Goal: Find specific page/section: Find specific page/section

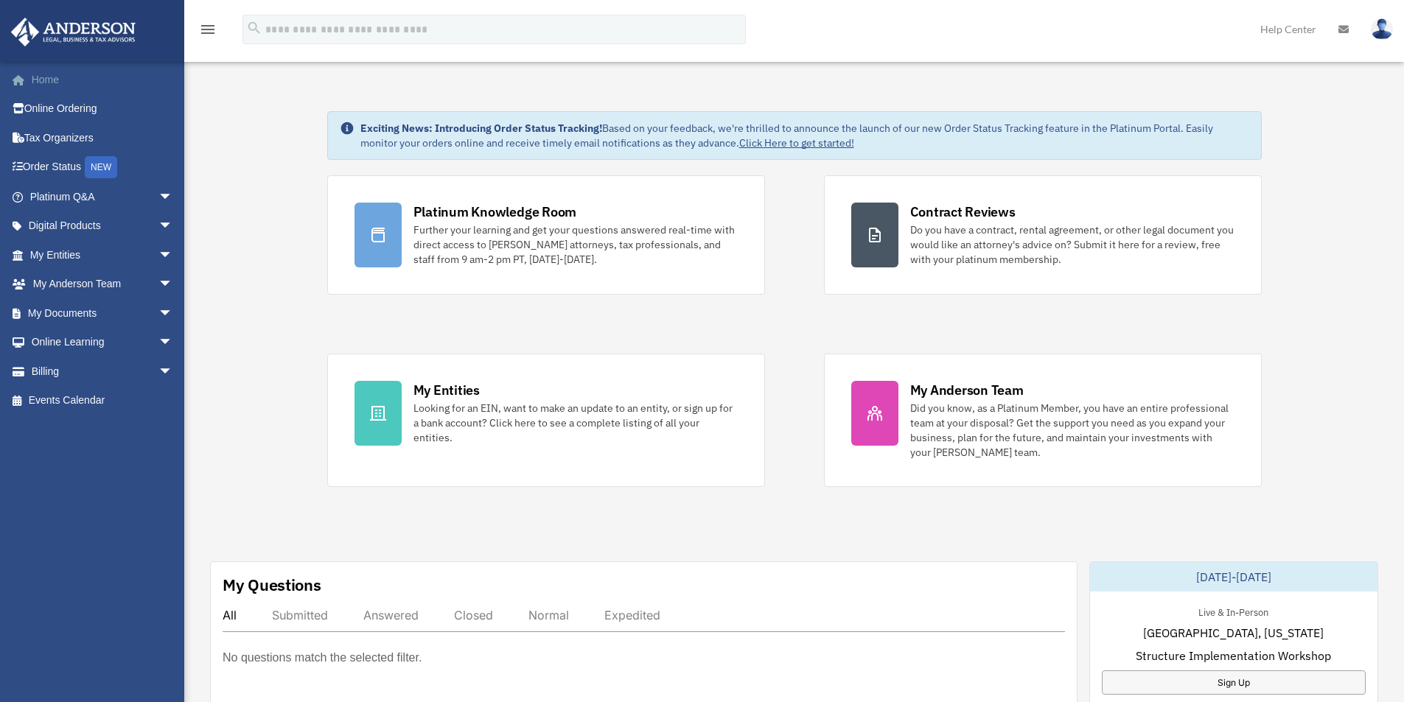
click at [35, 82] on link "Home" at bounding box center [102, 79] width 185 height 29
click at [111, 259] on link "My Entities arrow_drop_down" at bounding box center [102, 254] width 185 height 29
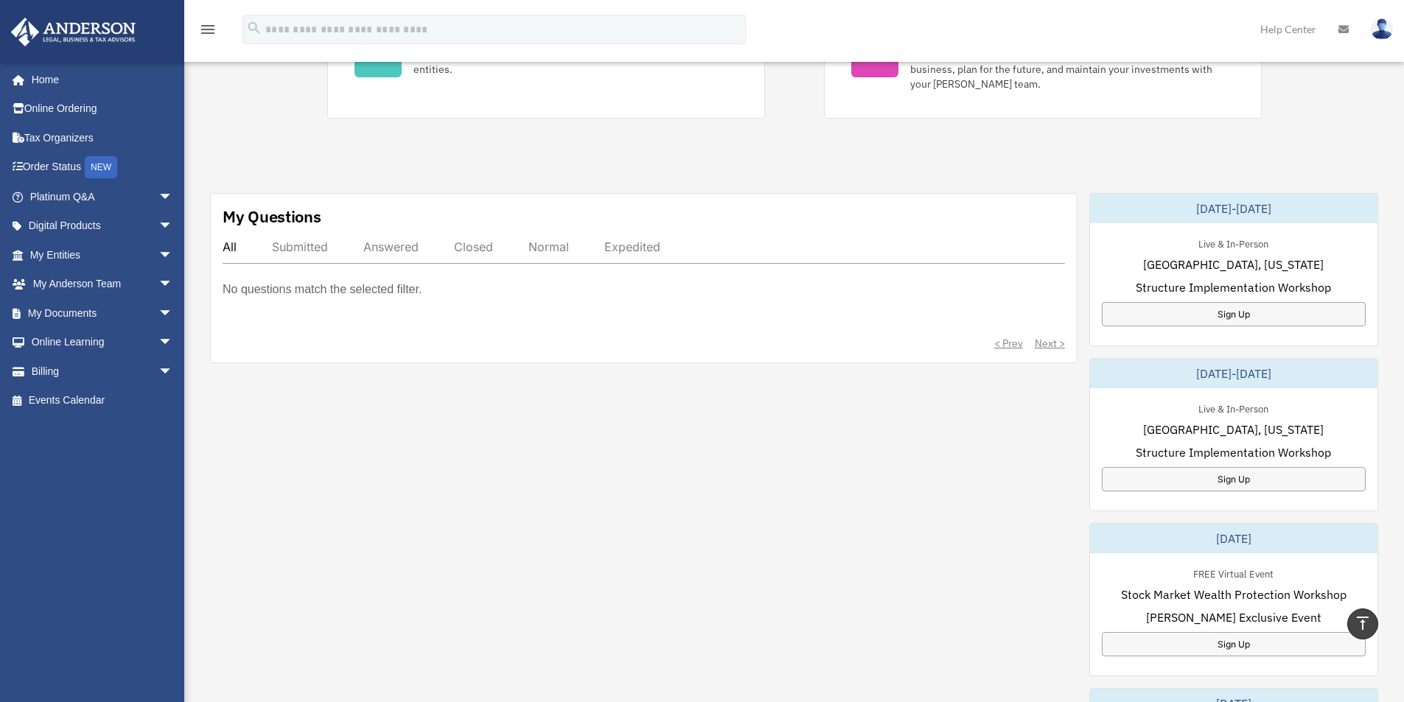
scroll to position [147, 0]
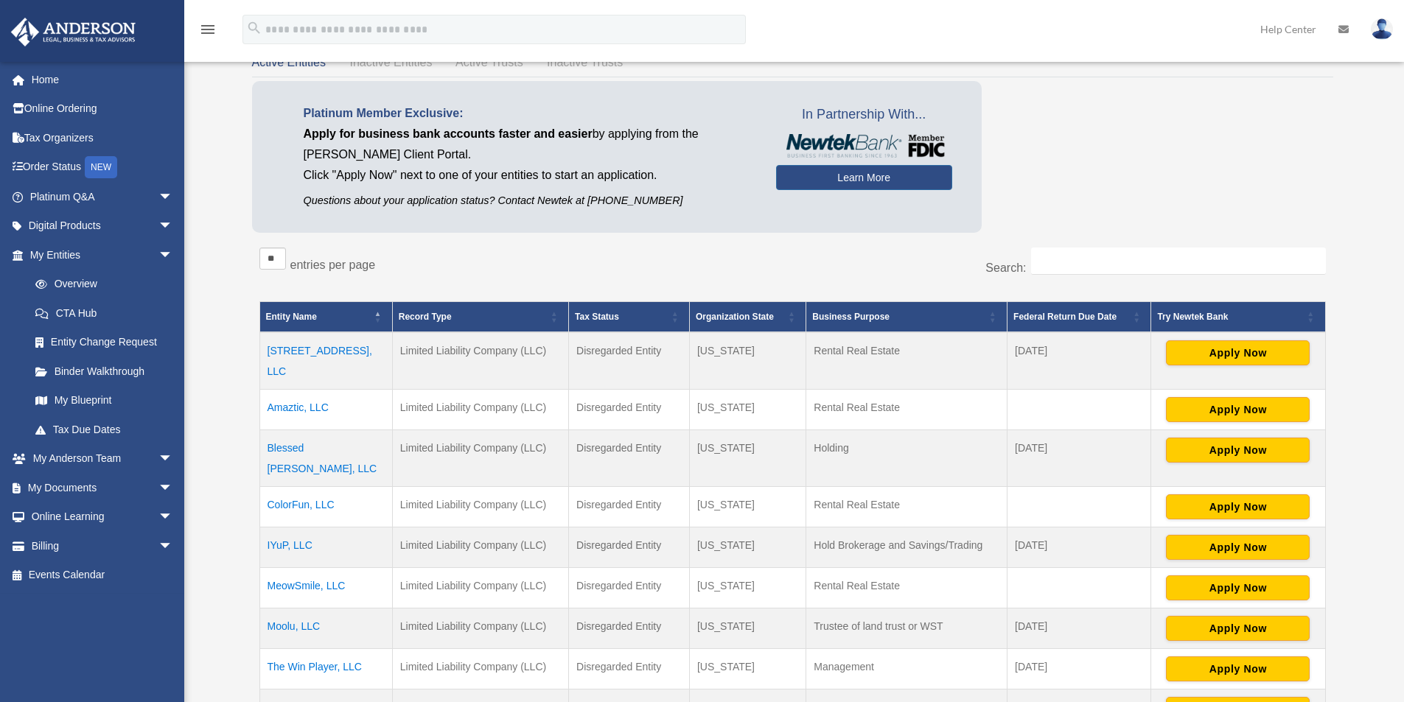
scroll to position [221, 0]
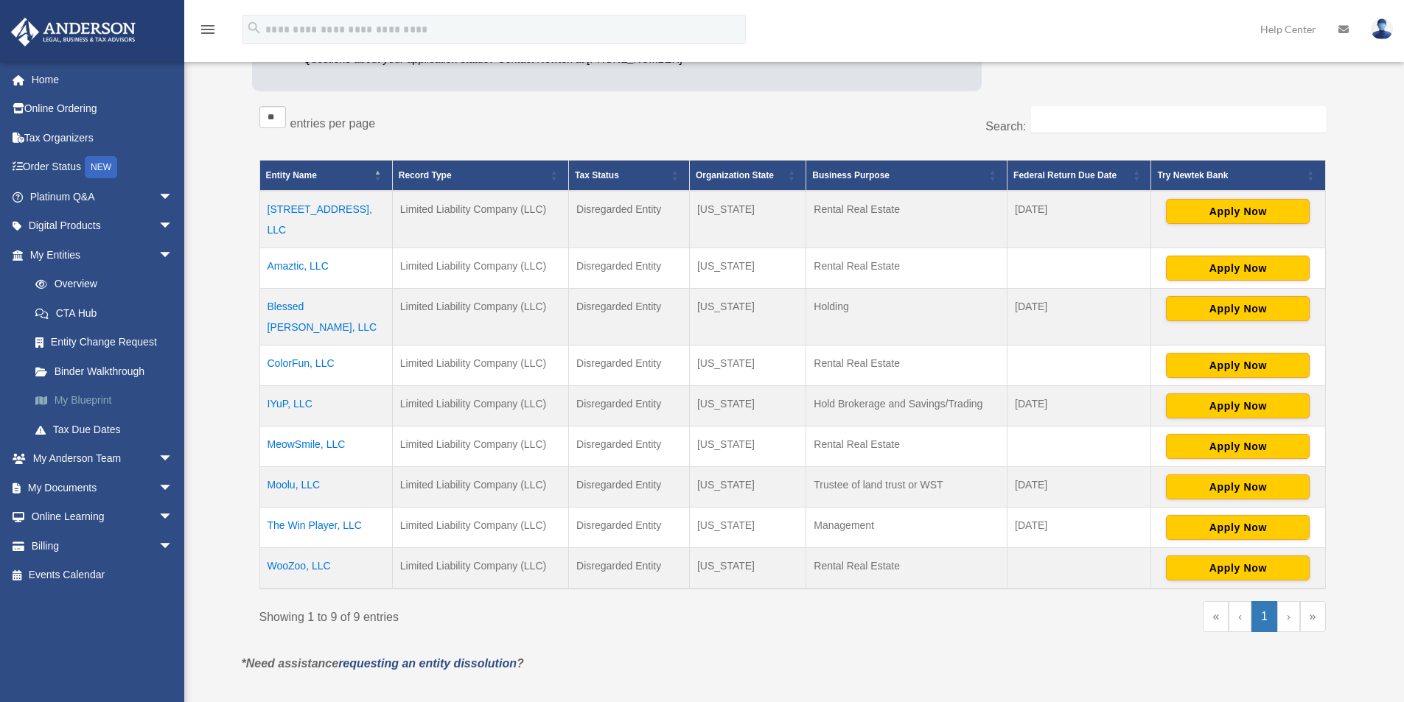
click at [95, 396] on link "My Blueprint" at bounding box center [108, 400] width 175 height 29
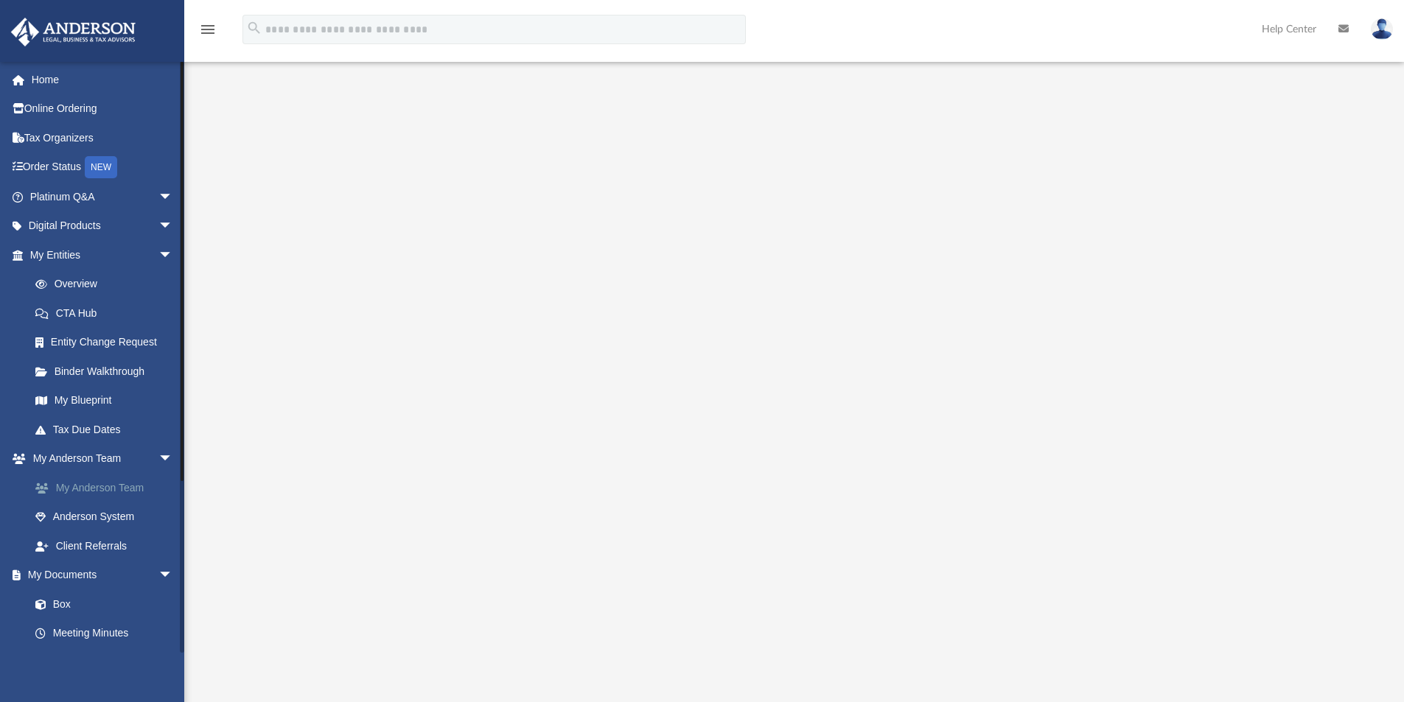
click at [102, 486] on link "My Anderson Team" at bounding box center [108, 487] width 175 height 29
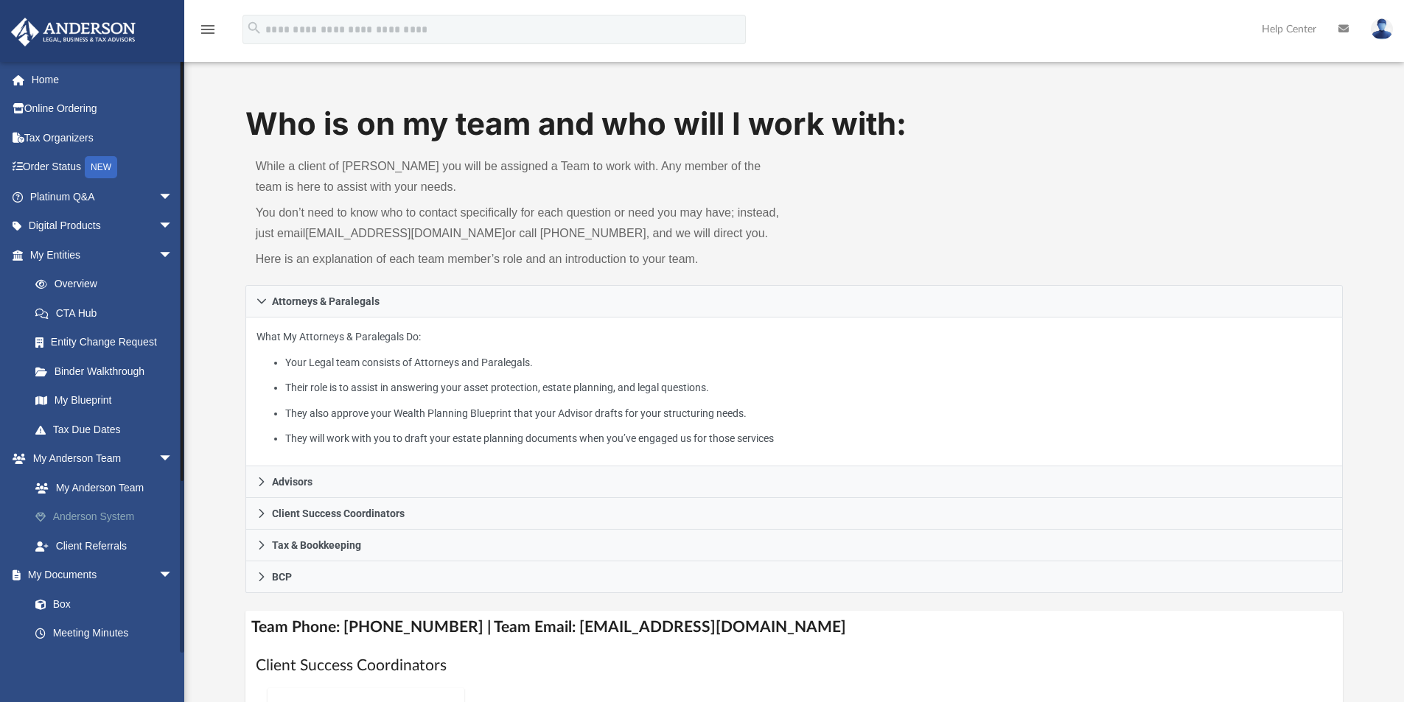
click at [118, 514] on link "Anderson System" at bounding box center [108, 517] width 175 height 29
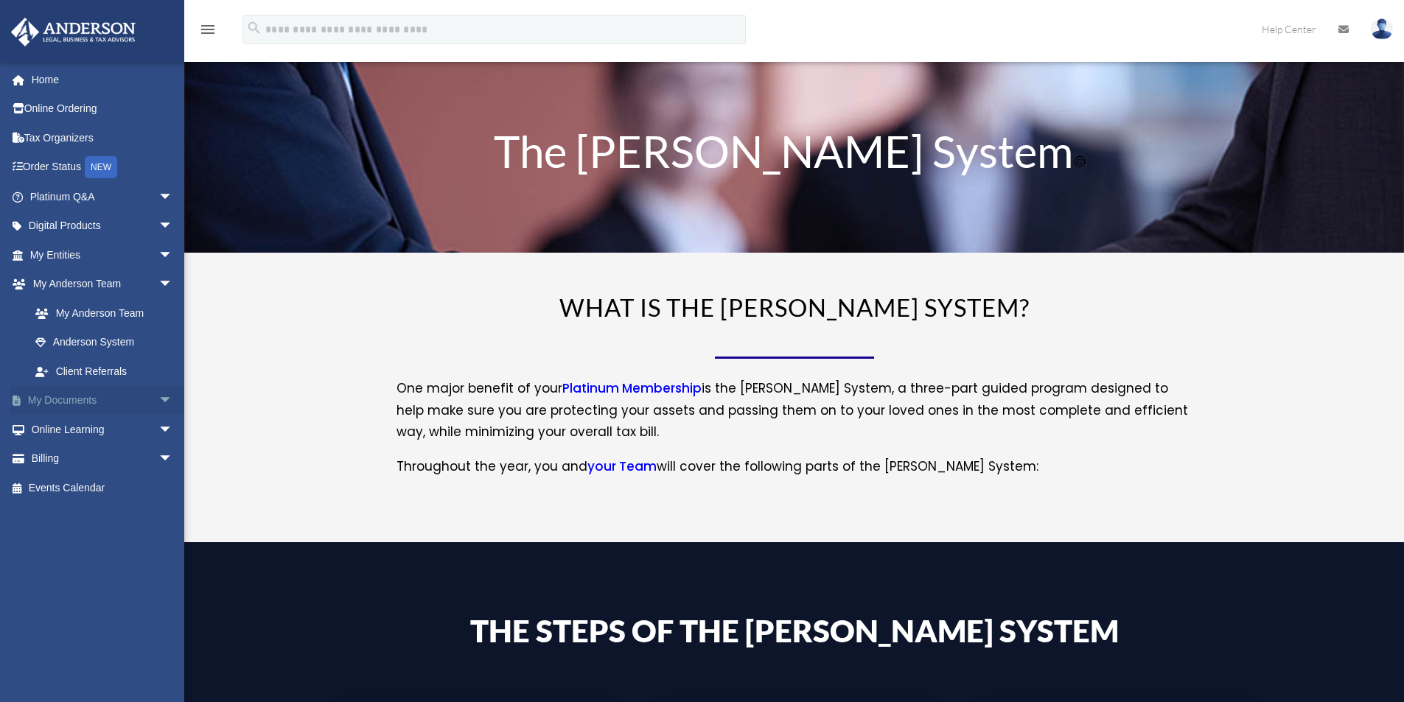
click at [92, 407] on link "My Documents arrow_drop_down" at bounding box center [102, 400] width 185 height 29
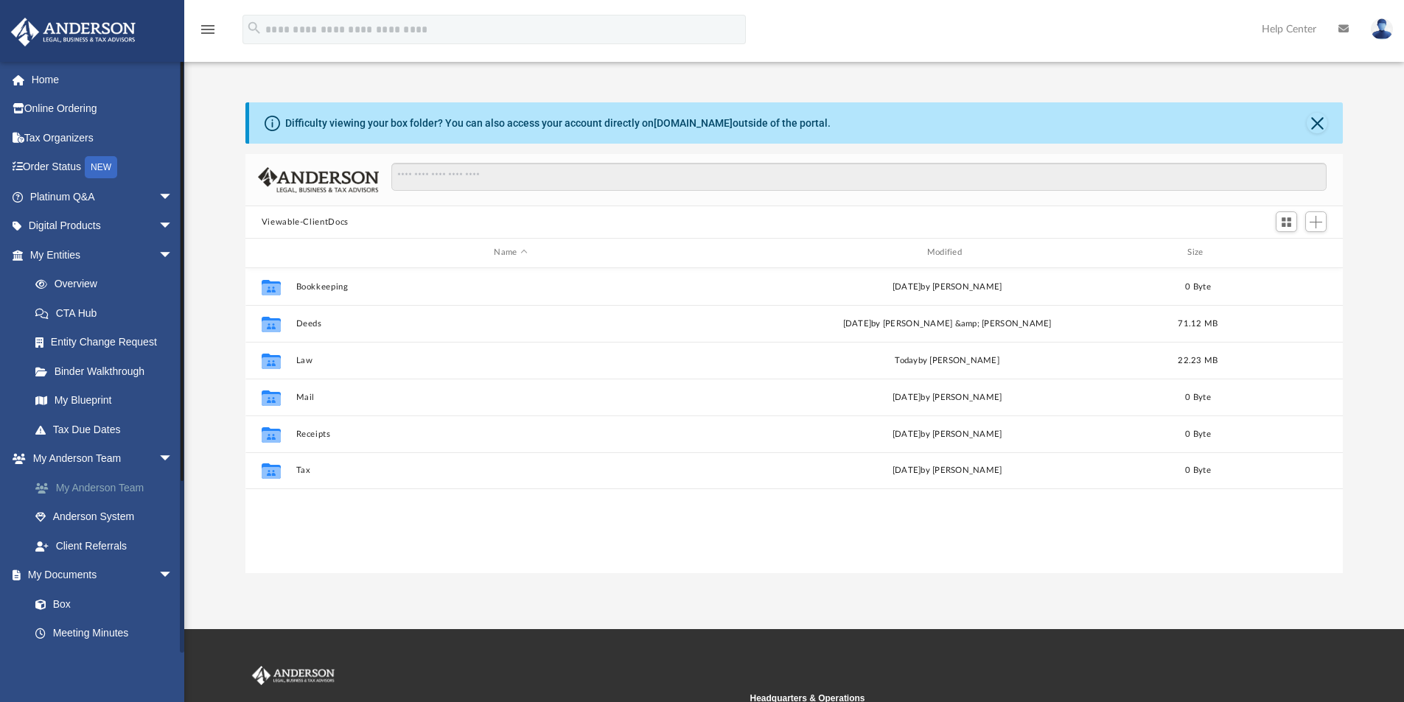
scroll to position [324, 1086]
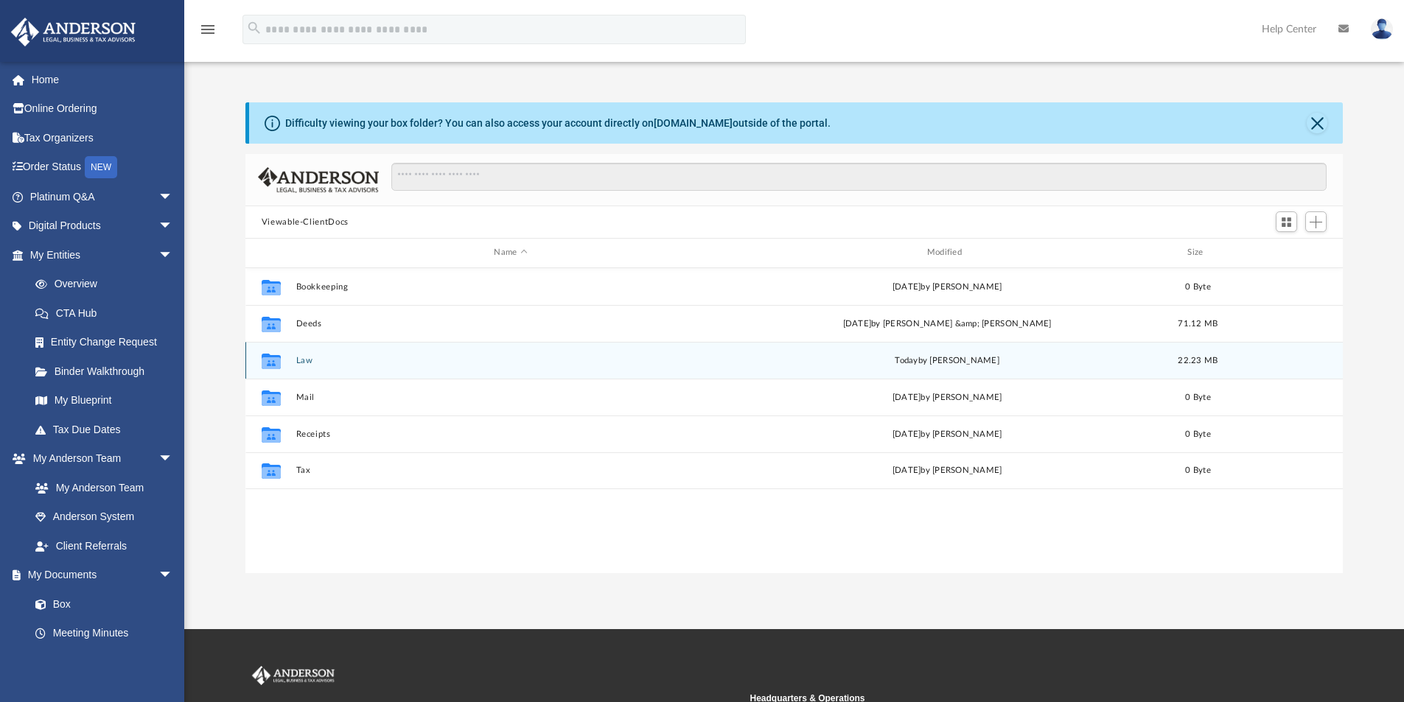
click at [301, 357] on button "Law" at bounding box center [510, 361] width 430 height 10
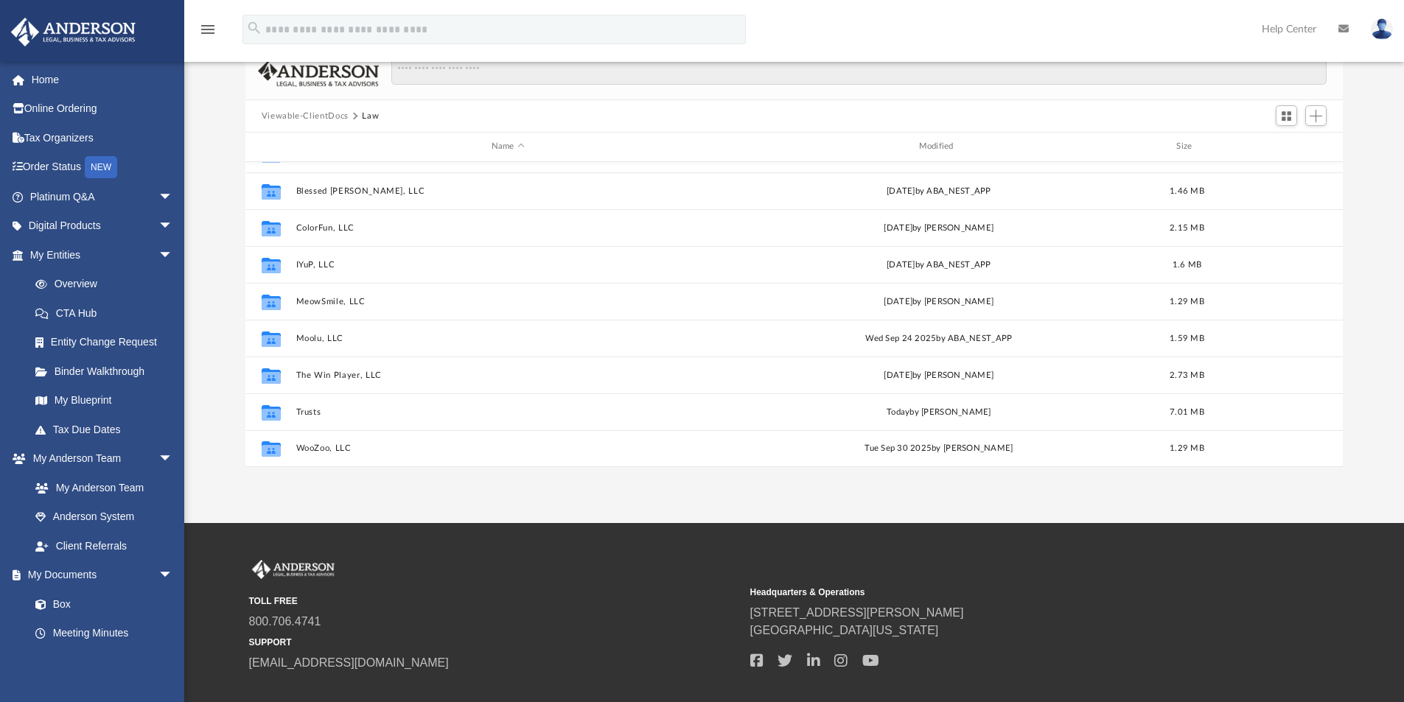
scroll to position [43, 0]
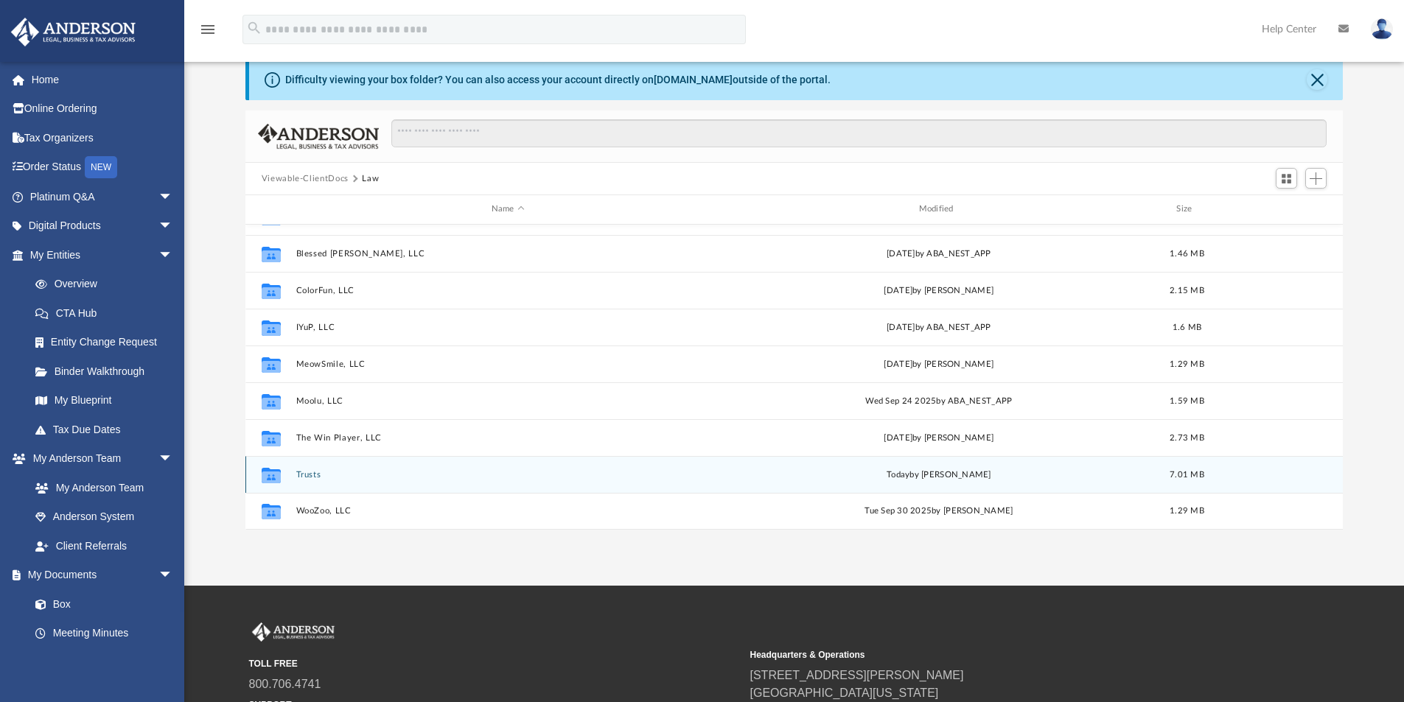
click at [307, 477] on button "Trusts" at bounding box center [507, 475] width 424 height 10
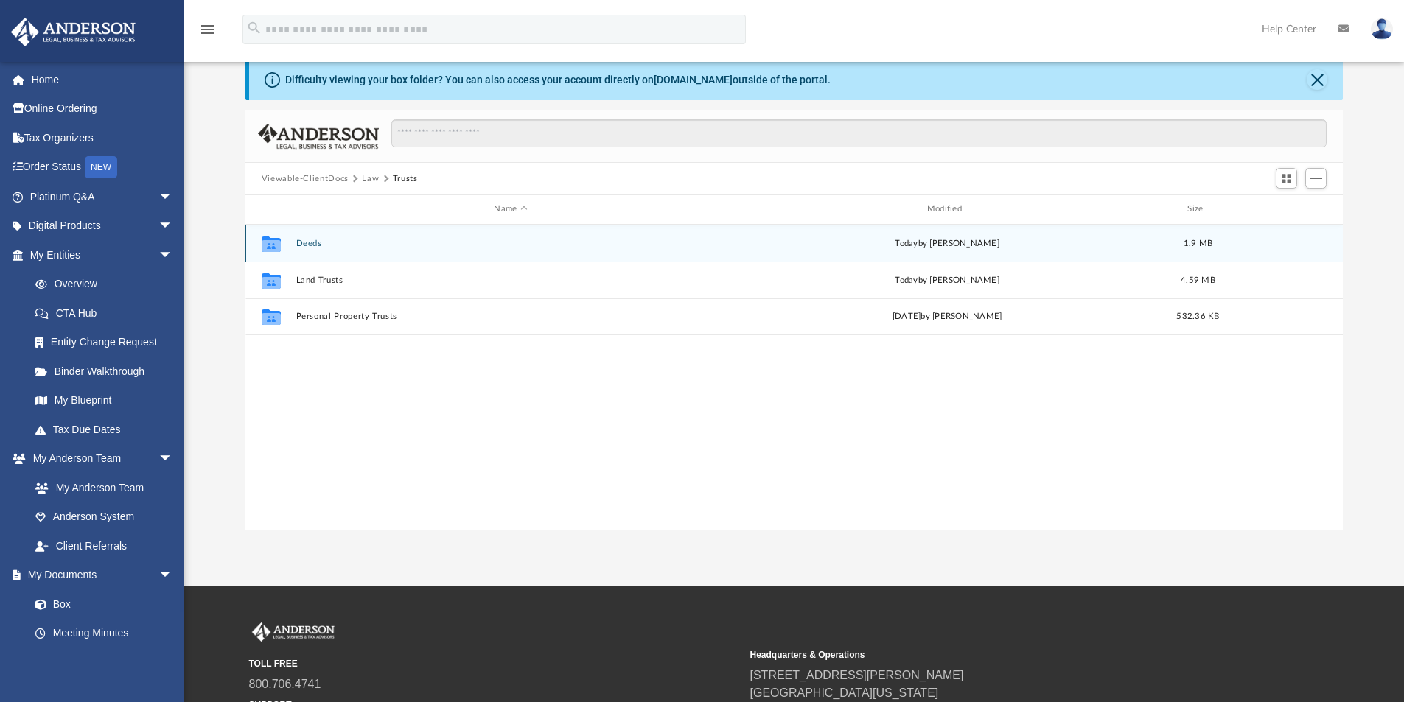
scroll to position [0, 0]
click at [301, 239] on button "Deeds" at bounding box center [510, 244] width 430 height 10
click at [357, 245] on button "Deed - 20242 Via Medici" at bounding box center [510, 243] width 430 height 10
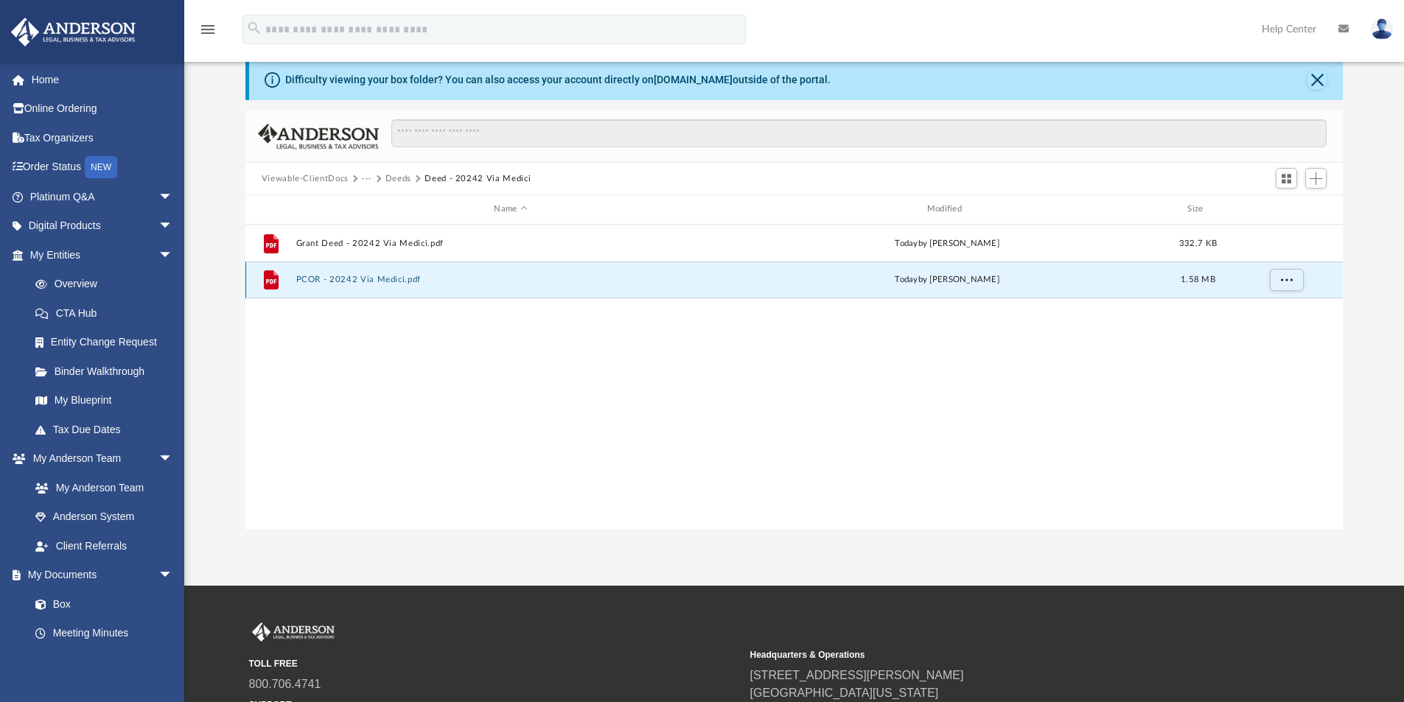
click at [376, 280] on button "PCOR - 20242 Via Medici.pdf" at bounding box center [510, 280] width 430 height 10
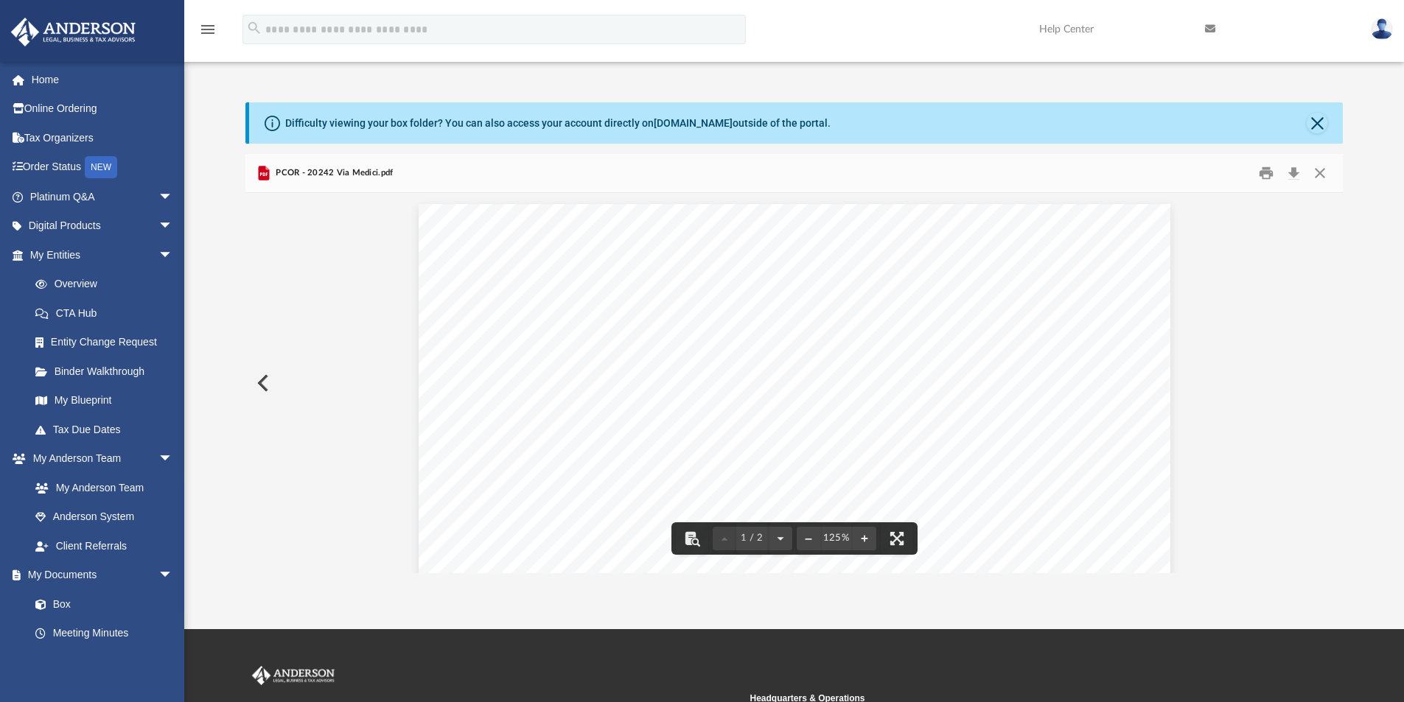
click at [258, 377] on button "Preview" at bounding box center [261, 383] width 32 height 41
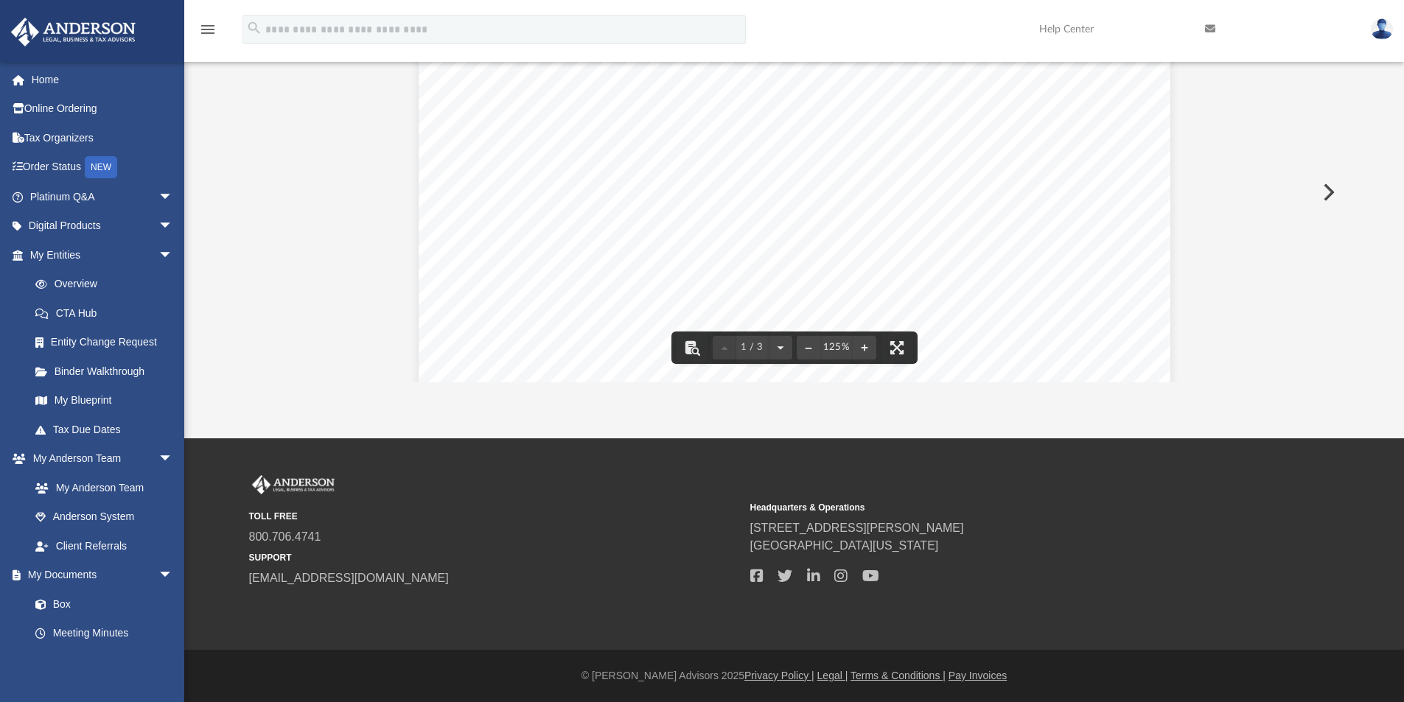
click at [1330, 188] on button "Preview" at bounding box center [1327, 192] width 32 height 41
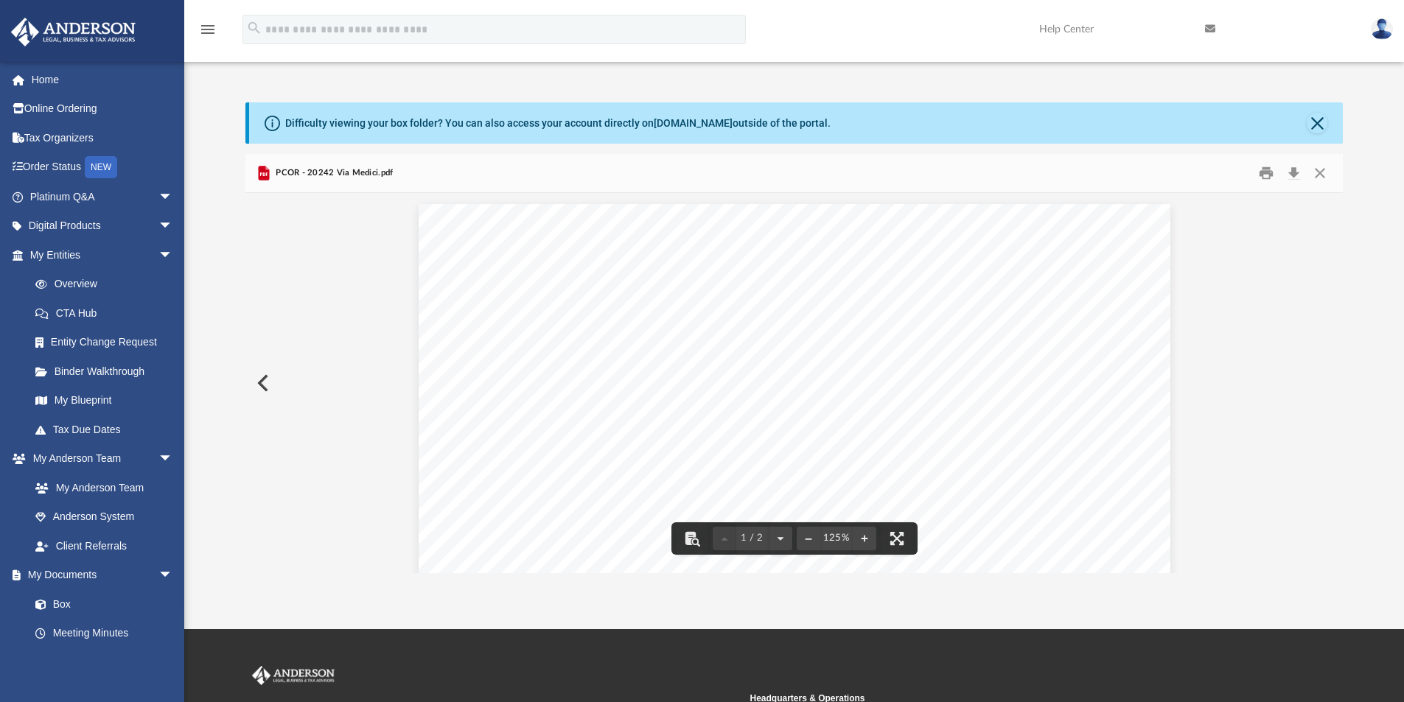
click at [1088, 363] on span "[PERSON_NAME] and [PERSON_NAME] Saurinkuma [PERSON_NAME]" at bounding box center [1027, 363] width 382 height 13
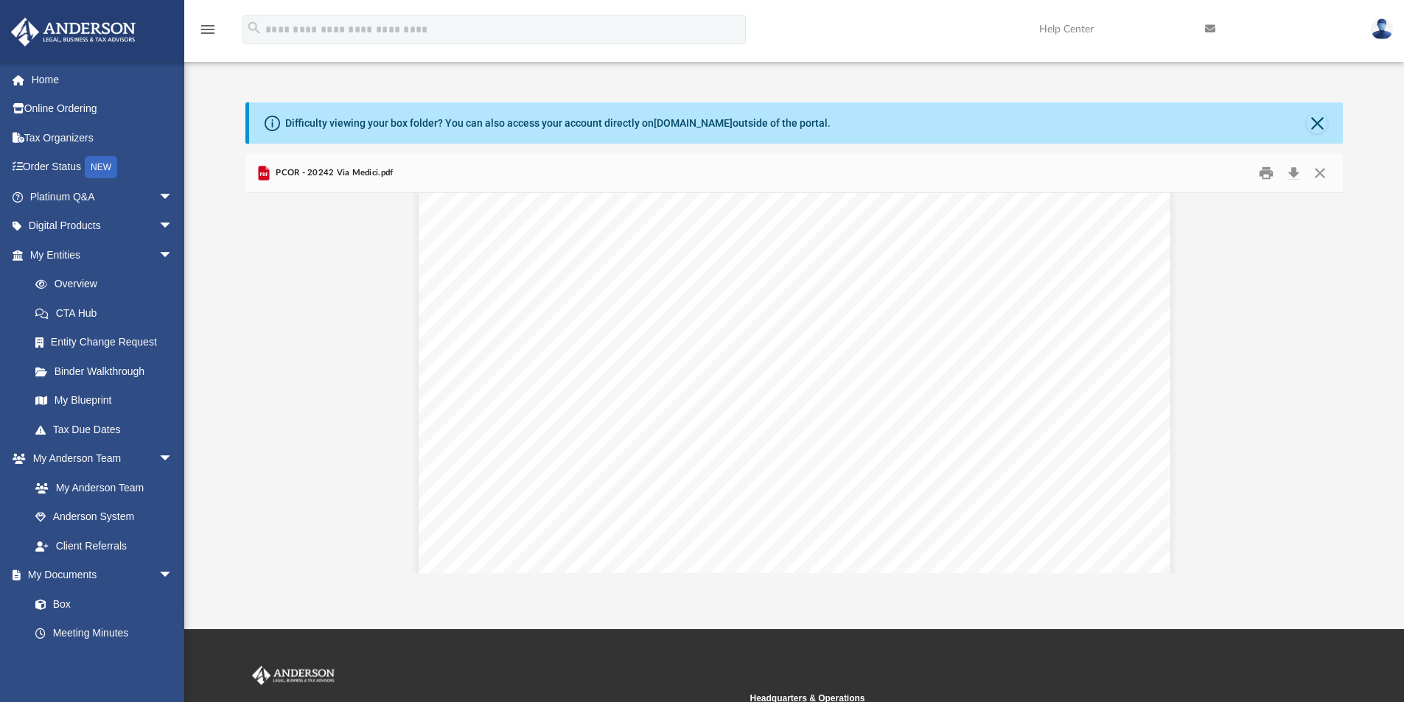
scroll to position [1609, 0]
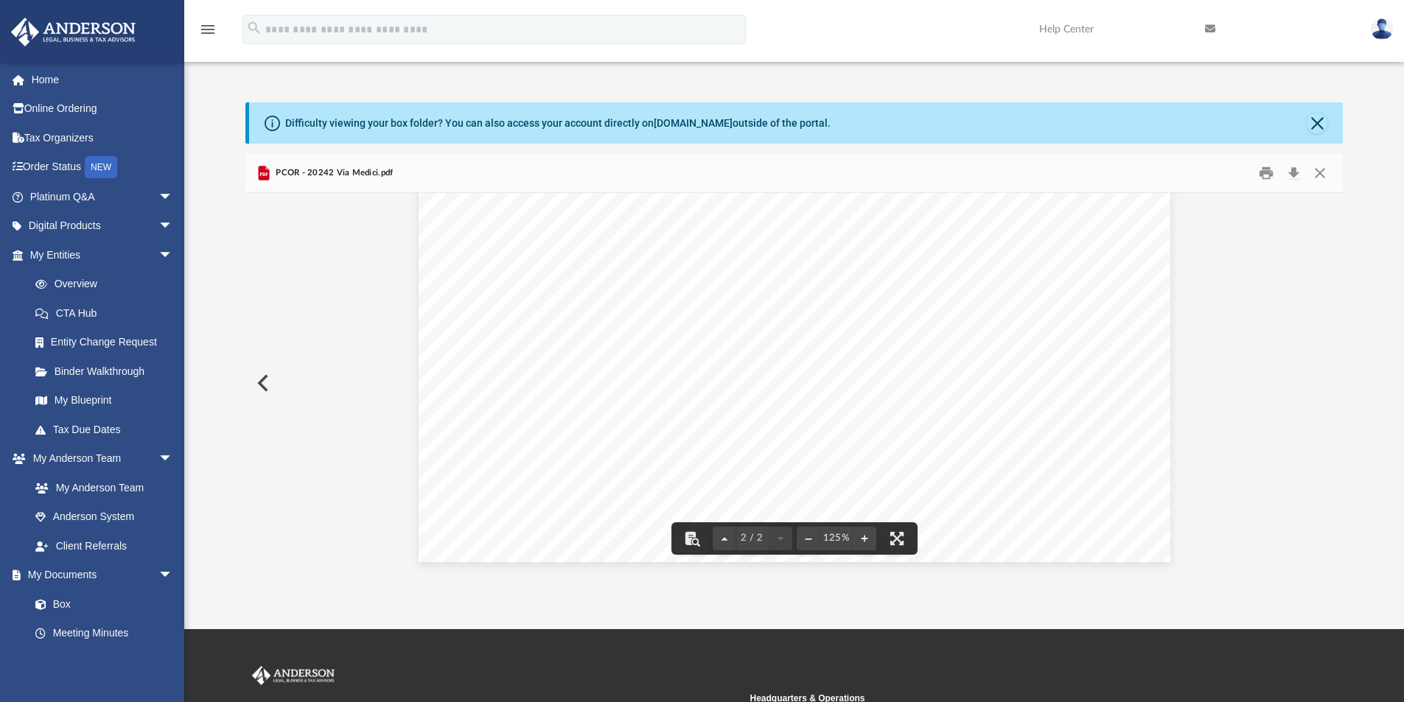
click at [258, 382] on button "Preview" at bounding box center [261, 383] width 32 height 41
click at [91, 397] on link "My Blueprint" at bounding box center [108, 400] width 175 height 29
